Goal: Task Accomplishment & Management: Use online tool/utility

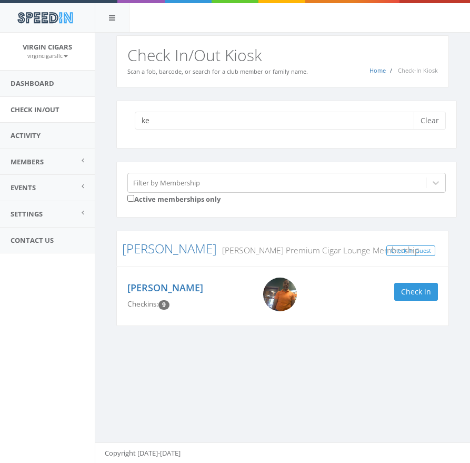
type input "k"
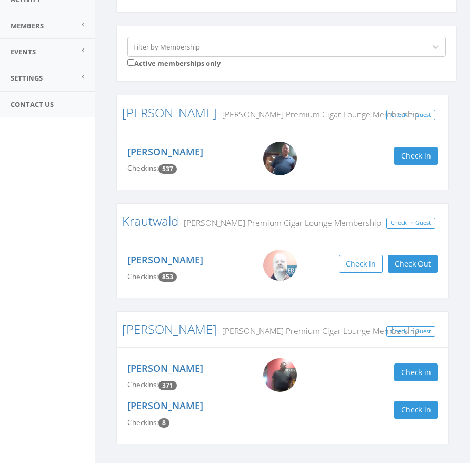
scroll to position [164, 0]
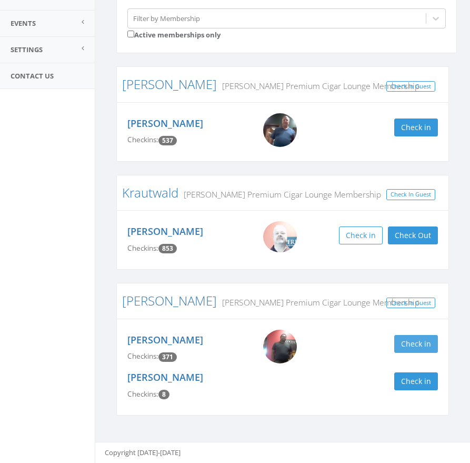
type input "[PERSON_NAME]"
drag, startPoint x: 426, startPoint y: 342, endPoint x: 424, endPoint y: 373, distance: 30.6
click at [425, 341] on button "Check in" at bounding box center [416, 344] width 44 height 18
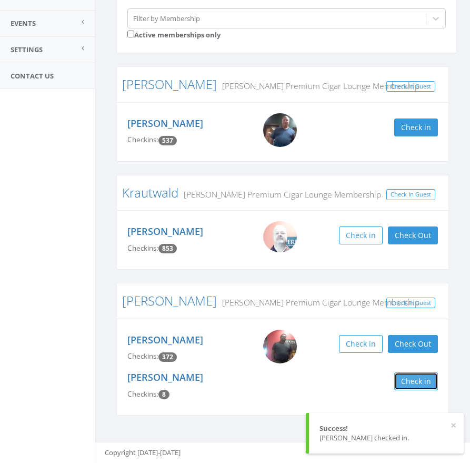
click at [418, 383] on button "Check in" at bounding box center [416, 381] width 44 height 18
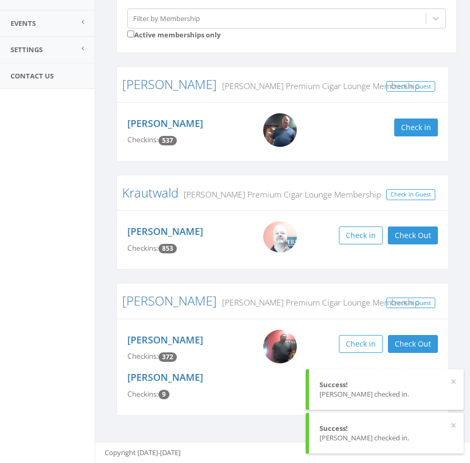
click at [33, 222] on aside "Virgin Cigars [DEMOGRAPHIC_DATA] My Profile Logout Dashboard Check In/Out Activ…" at bounding box center [47, 83] width 95 height 430
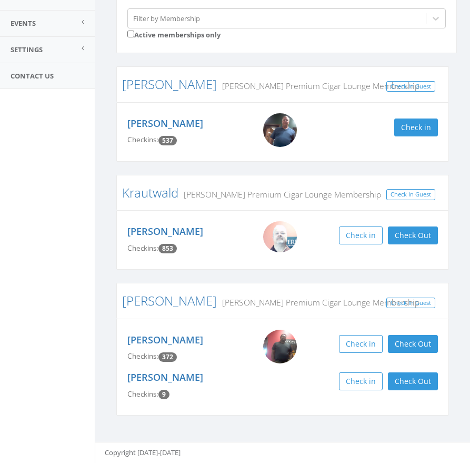
scroll to position [0, 0]
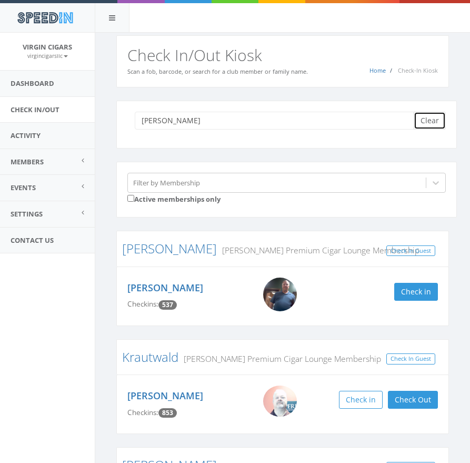
click at [430, 123] on button "Clear" at bounding box center [430, 121] width 32 height 18
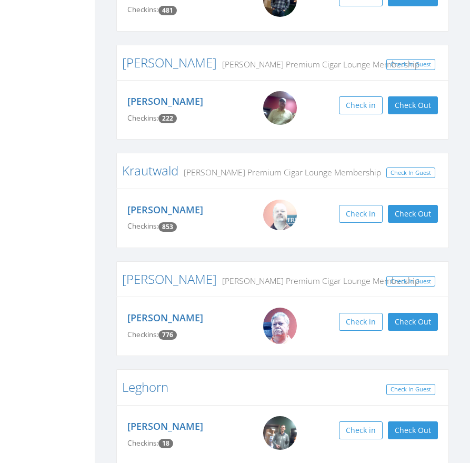
scroll to position [297, 0]
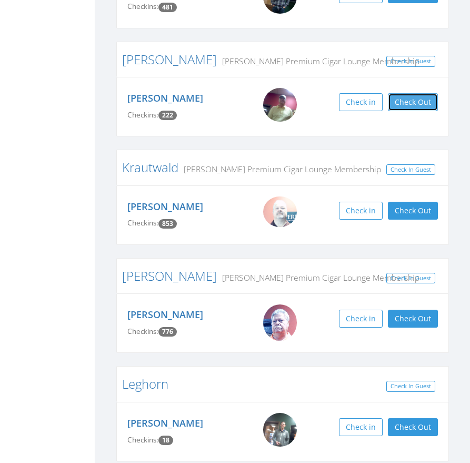
click at [417, 106] on button "Check Out" at bounding box center [413, 102] width 50 height 18
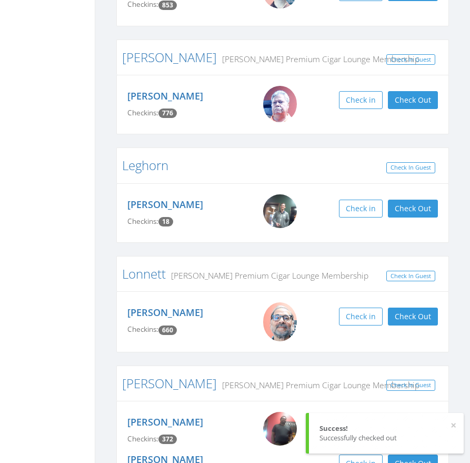
scroll to position [516, 0]
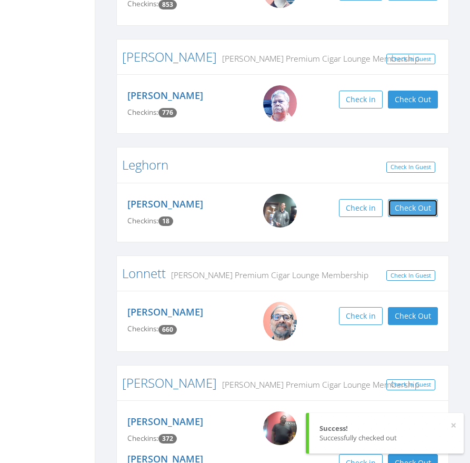
click at [416, 207] on button "Check Out" at bounding box center [413, 208] width 50 height 18
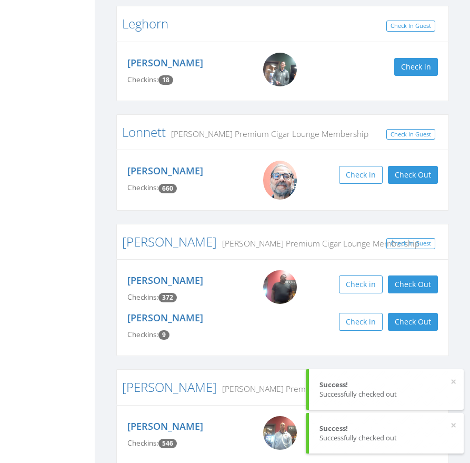
scroll to position [706, 0]
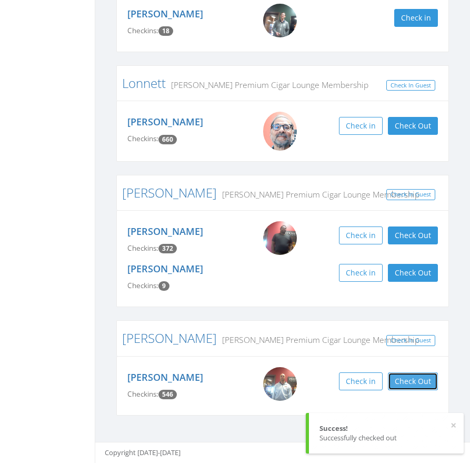
click at [411, 384] on button "Check Out" at bounding box center [413, 381] width 50 height 18
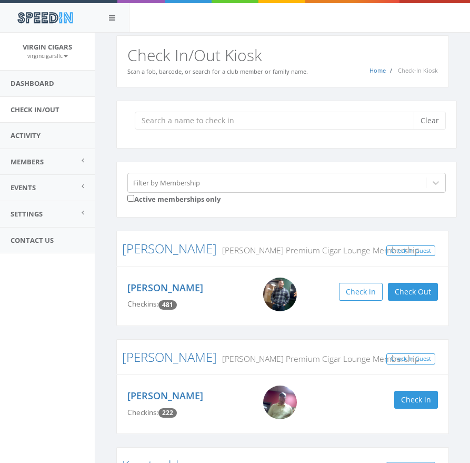
scroll to position [8, 0]
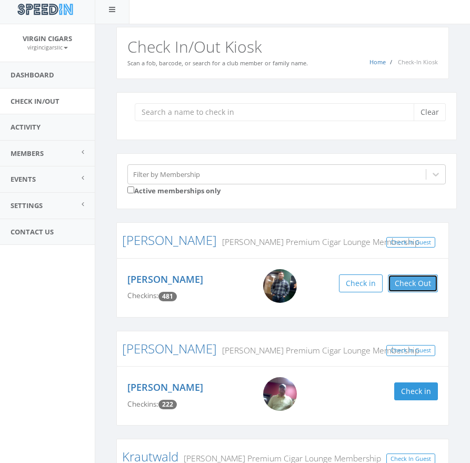
click at [407, 286] on button "Check Out" at bounding box center [413, 283] width 50 height 18
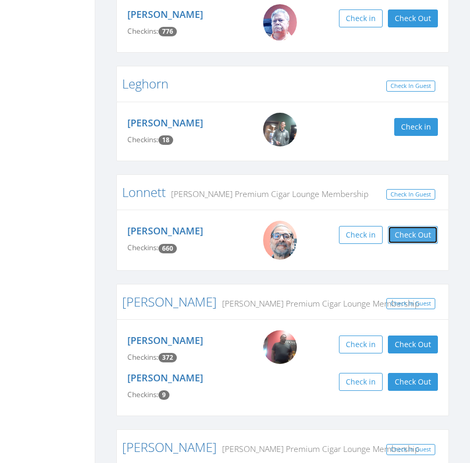
click at [423, 238] on button "Check Out" at bounding box center [413, 235] width 50 height 18
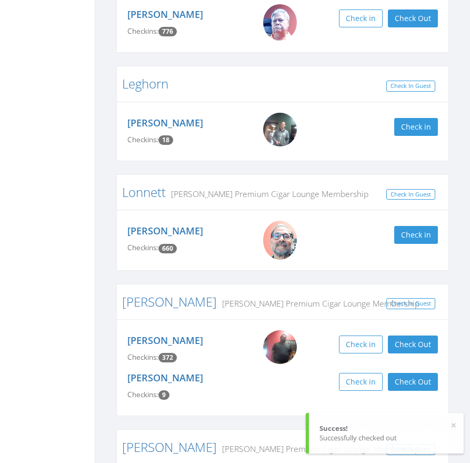
scroll to position [706, 0]
